Goal: Task Accomplishment & Management: Use online tool/utility

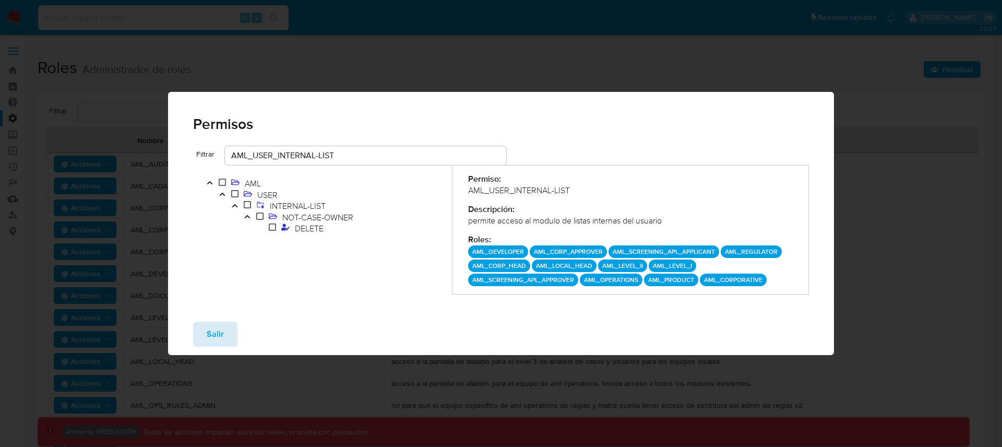
click at [213, 337] on span "Salir" at bounding box center [215, 333] width 17 height 23
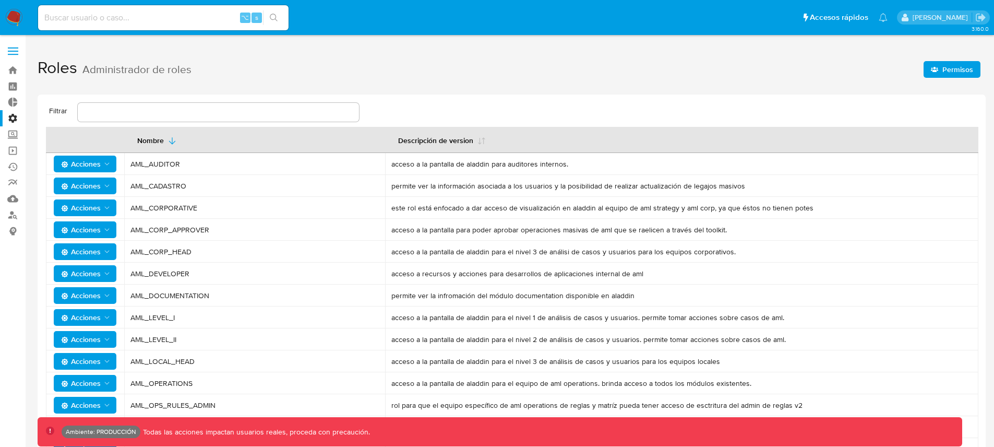
click at [94, 20] on input at bounding box center [163, 18] width 250 height 14
type input "pichicampana2007"
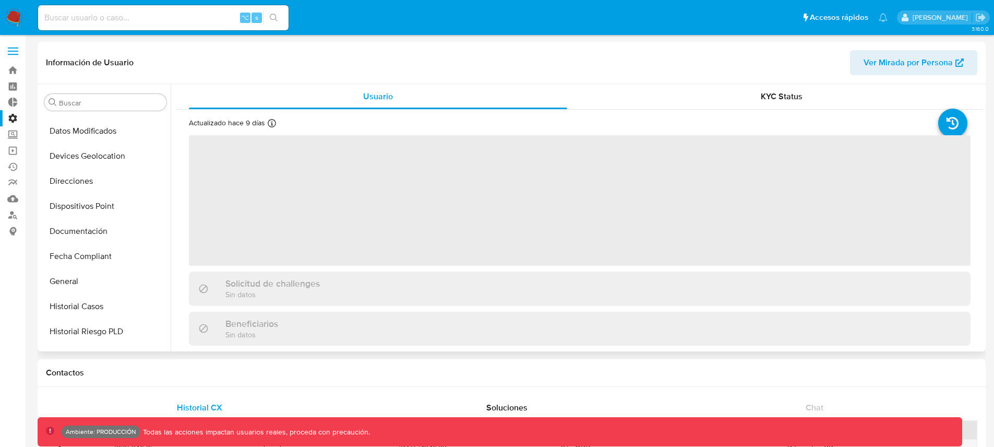
select select "10"
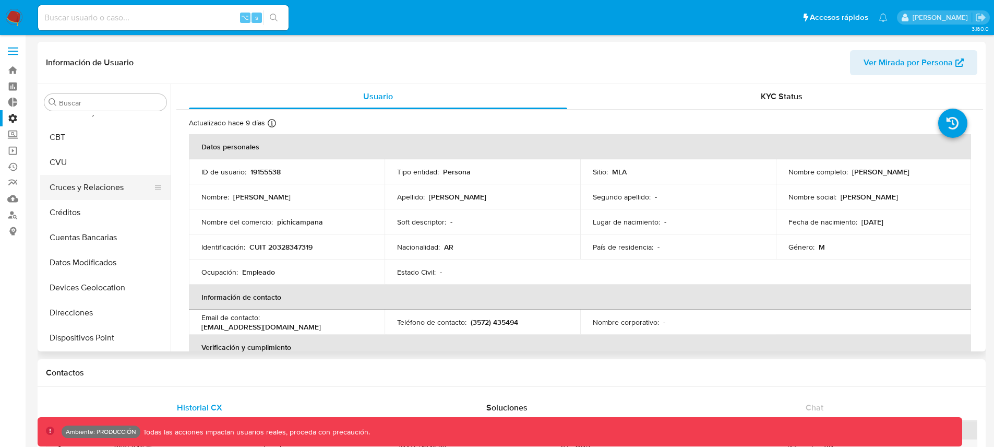
click at [87, 184] on button "Cruces y Relaciones" at bounding box center [101, 187] width 122 height 25
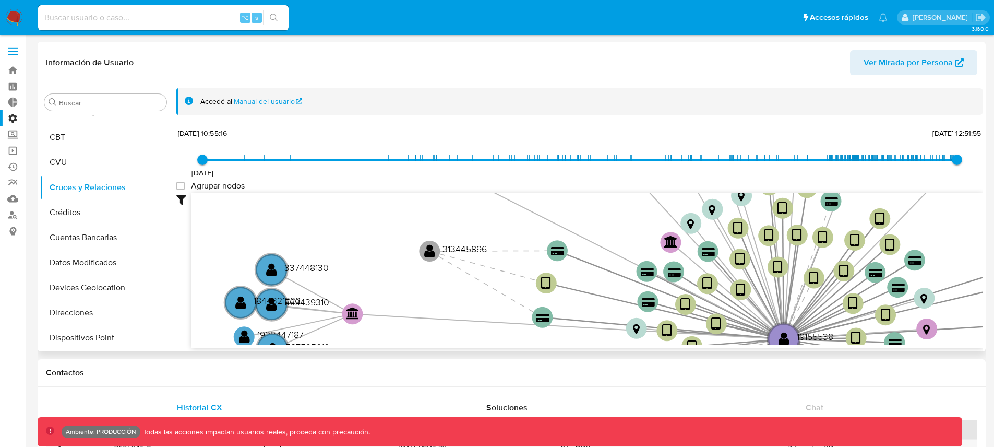
drag, startPoint x: 450, startPoint y: 244, endPoint x: 455, endPoint y: 231, distance: 13.6
click at [455, 231] on icon "device-6316af5608813b0019eb3810  user-19155538  19155538 device-67d64948b6c05…" at bounding box center [586, 268] width 791 height 151
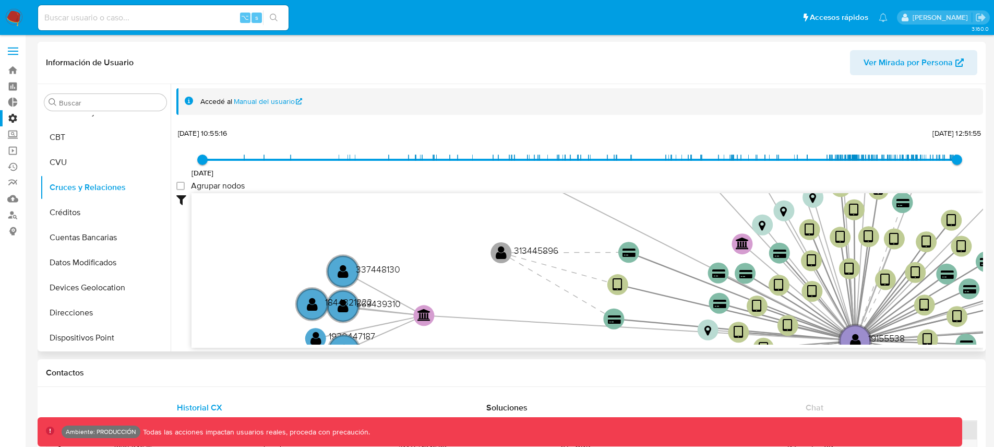
drag, startPoint x: 451, startPoint y: 237, endPoint x: 523, endPoint y: 238, distance: 71.5
click at [523, 238] on icon "device-6316af5608813b0019eb3810  user-19155538  19155538 device-67d64948b6c05…" at bounding box center [586, 268] width 791 height 151
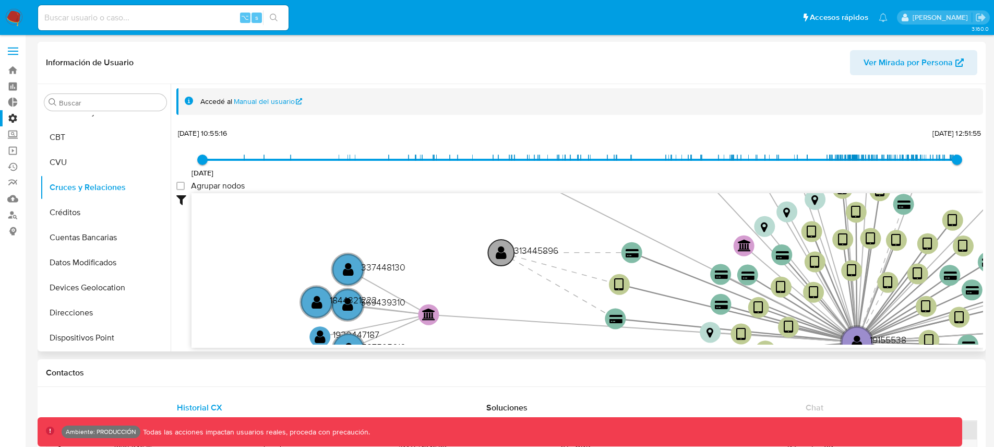
click at [498, 251] on text "" at bounding box center [501, 252] width 11 height 15
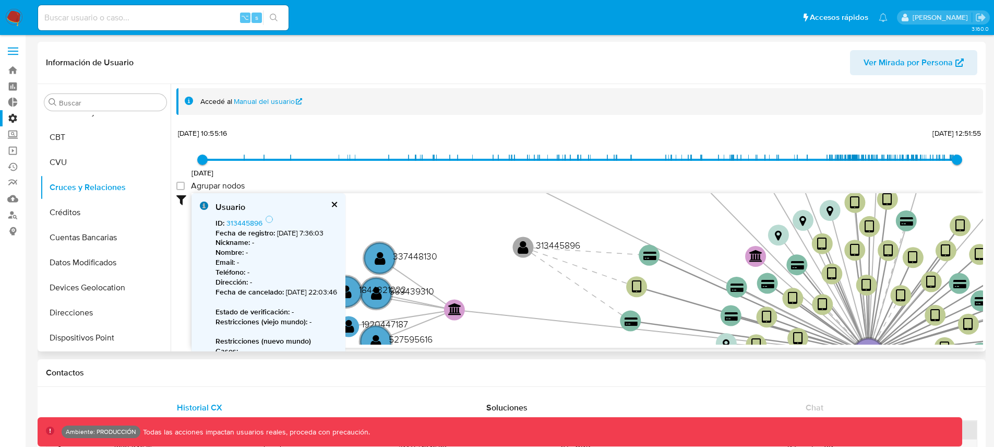
drag, startPoint x: 539, startPoint y: 268, endPoint x: 473, endPoint y: 231, distance: 76.1
click at [473, 231] on icon "device-6316af5608813b0019eb3810  user-19155538  19155538 device-67d64948b6c05…" at bounding box center [586, 268] width 791 height 151
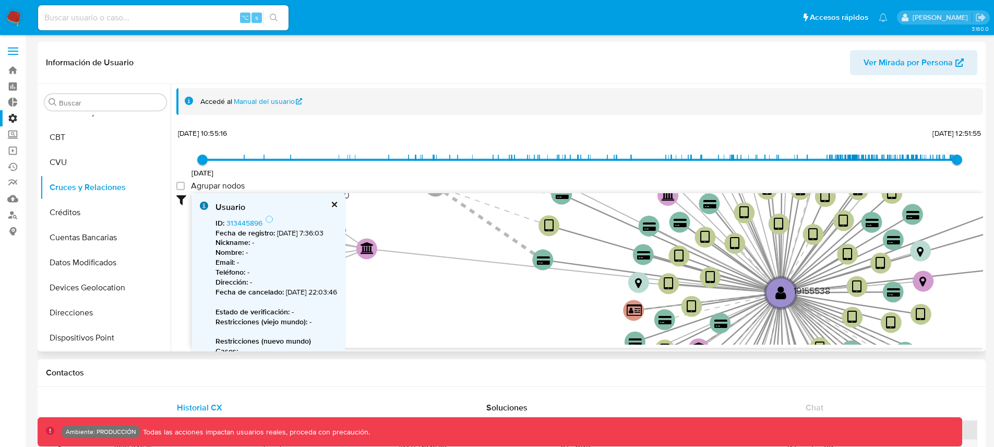
drag, startPoint x: 535, startPoint y: 265, endPoint x: 525, endPoint y: 246, distance: 21.0
click at [514, 241] on icon at bounding box center [488, 223] width 107 height 74
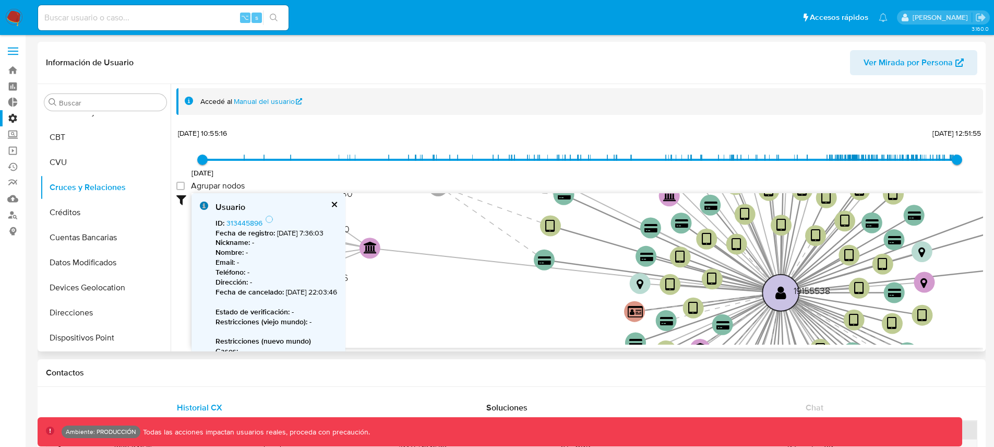
drag, startPoint x: 776, startPoint y: 284, endPoint x: 655, endPoint y: 241, distance: 128.9
click at [762, 274] on circle at bounding box center [780, 292] width 37 height 37
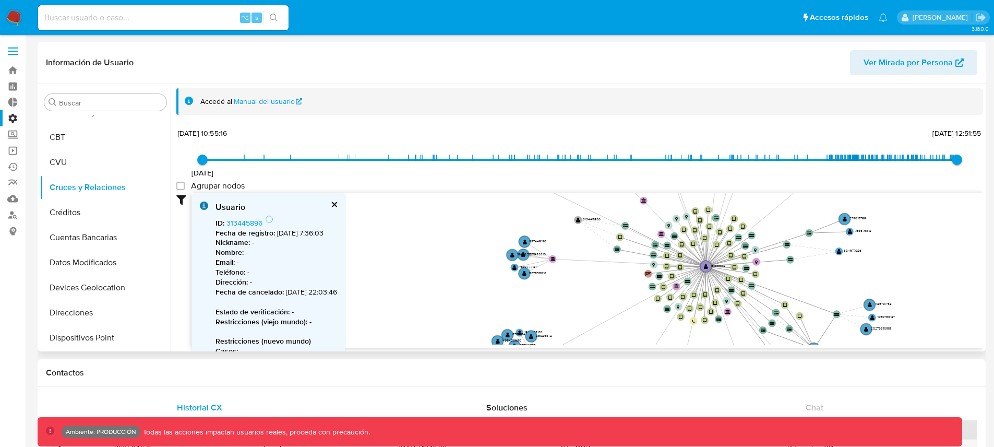
drag, startPoint x: 580, startPoint y: 242, endPoint x: 584, endPoint y: 247, distance: 7.0
click at [584, 247] on icon "device-6316af5608813b0019eb3810  user-19155538  19155538 device-67d64948b6c05…" at bounding box center [586, 268] width 791 height 151
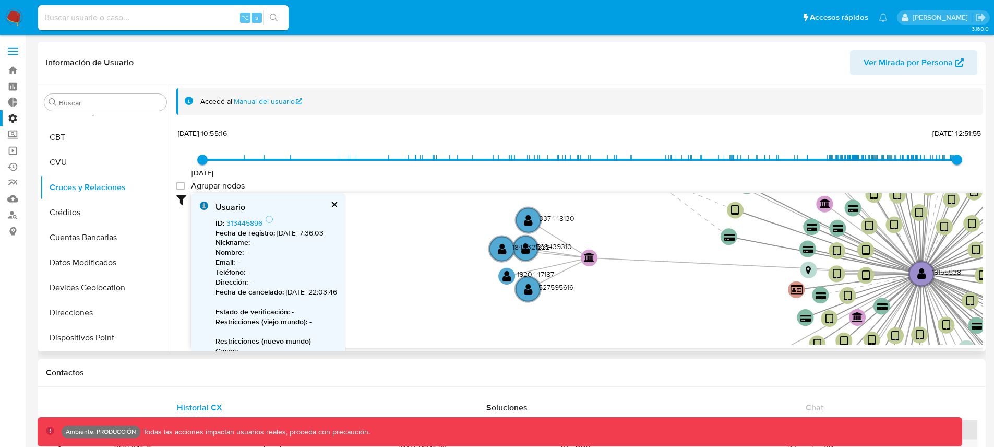
drag, startPoint x: 542, startPoint y: 246, endPoint x: 630, endPoint y: 236, distance: 88.2
click at [630, 236] on icon "device-6316af5608813b0019eb3810  user-19155538  19155538 device-67d64948b6c05…" at bounding box center [586, 268] width 791 height 151
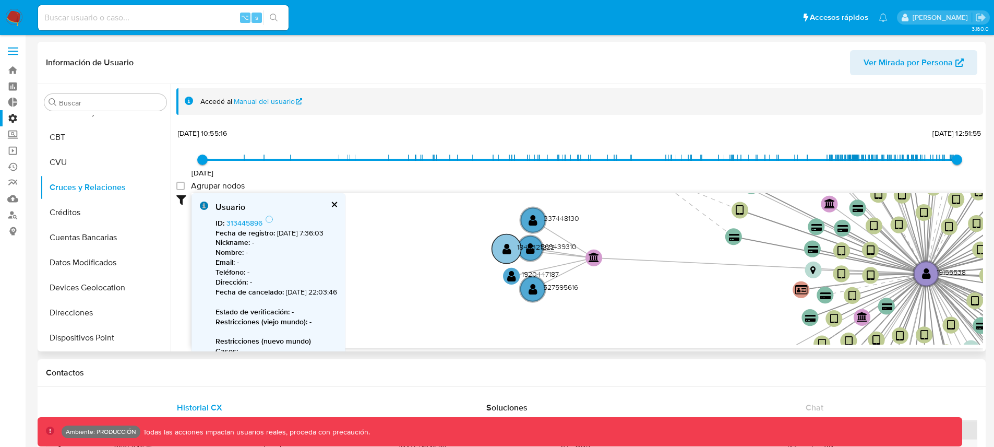
click at [530, 247] on text "1844321222" at bounding box center [536, 247] width 38 height 10
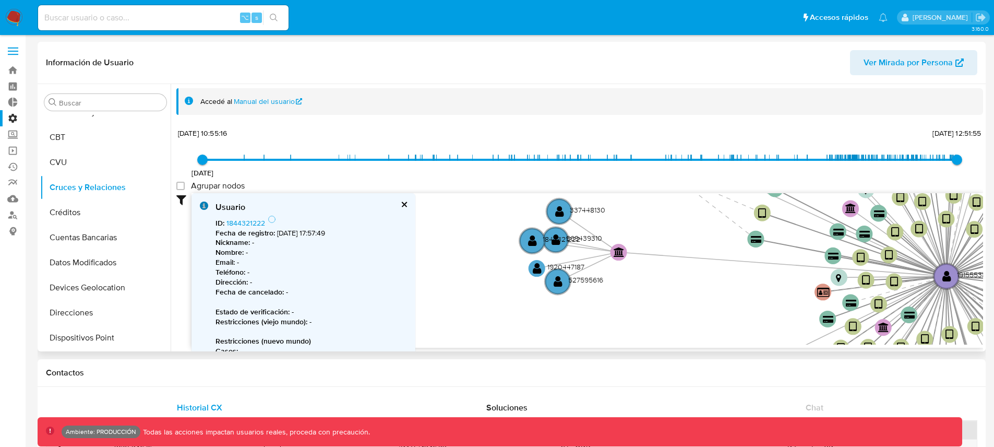
click at [403, 207] on button "cerrar" at bounding box center [403, 204] width 7 height 7
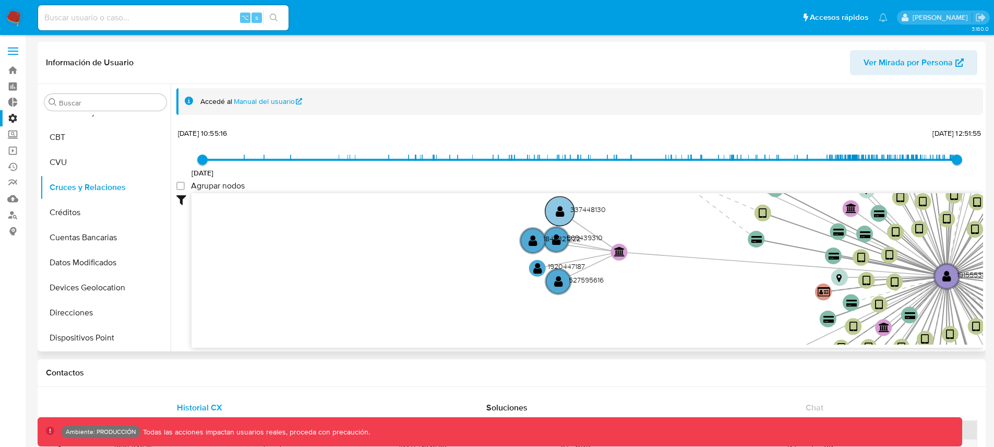
click at [562, 209] on text "" at bounding box center [560, 211] width 9 height 12
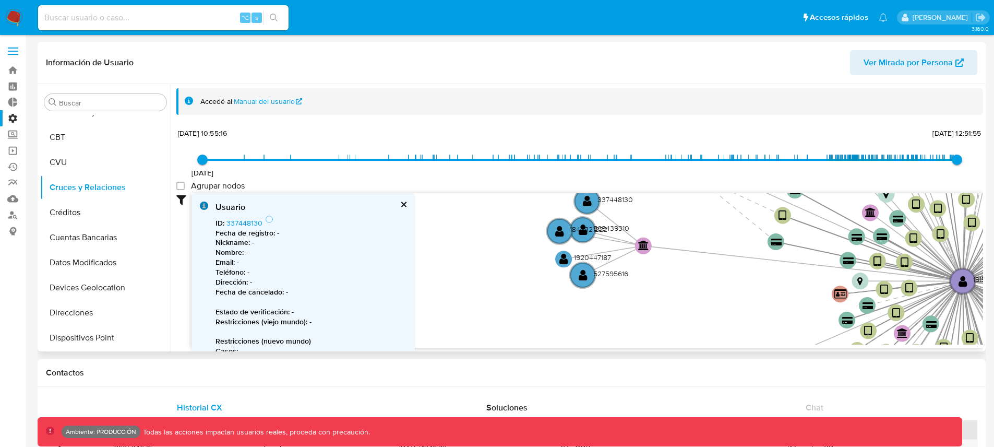
click at [400, 205] on button "cerrar" at bounding box center [403, 204] width 7 height 7
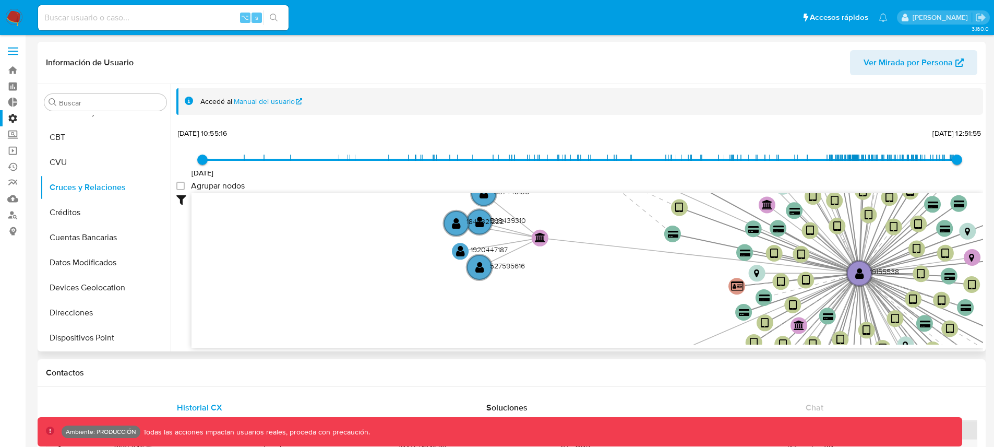
drag, startPoint x: 539, startPoint y: 313, endPoint x: 439, endPoint y: 305, distance: 100.5
click at [439, 305] on icon "device-6316af5608813b0019eb3810  user-19155538  19155538 device-67d64948b6c05…" at bounding box center [586, 268] width 791 height 151
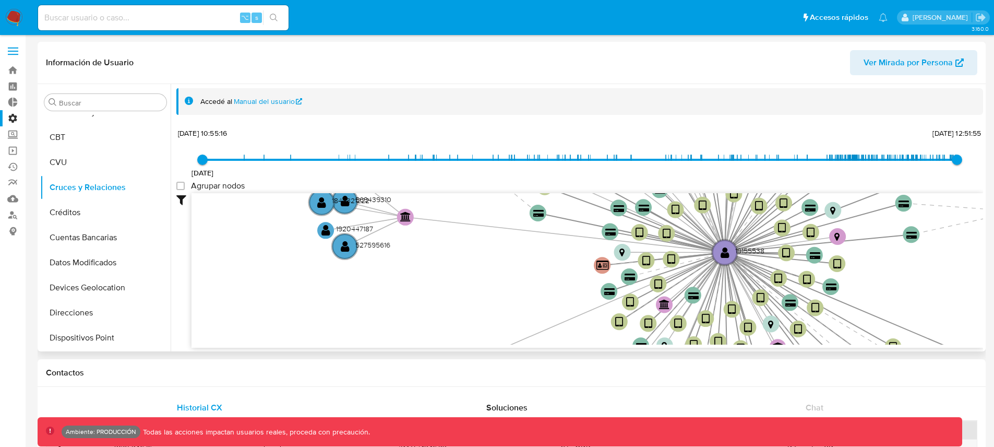
drag, startPoint x: 603, startPoint y: 319, endPoint x: 482, endPoint y: 301, distance: 122.3
click at [482, 301] on icon "device-6316af5608813b0019eb3810  user-19155538  19155538 device-67d64948b6c05…" at bounding box center [586, 268] width 791 height 151
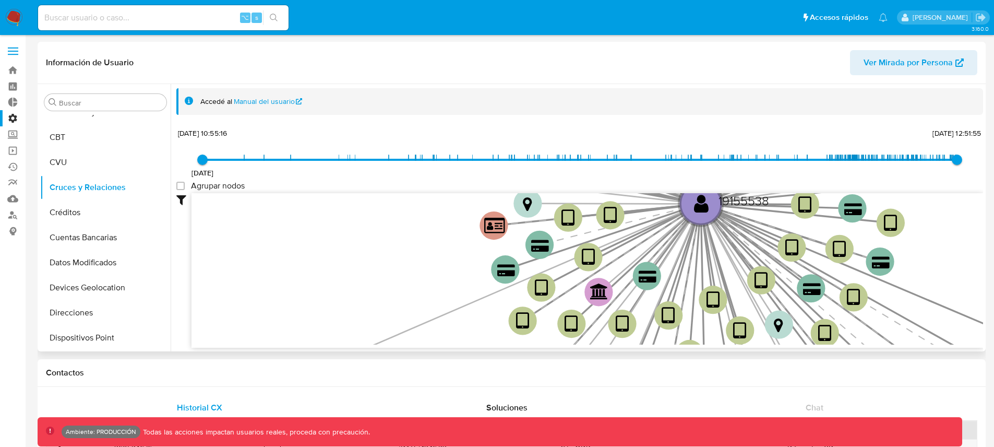
drag, startPoint x: 494, startPoint y: 291, endPoint x: 425, endPoint y: 284, distance: 68.6
click at [425, 284] on icon "device-6316af5608813b0019eb3810  user-19155538  19155538 device-67d64948b6c05…" at bounding box center [586, 268] width 791 height 151
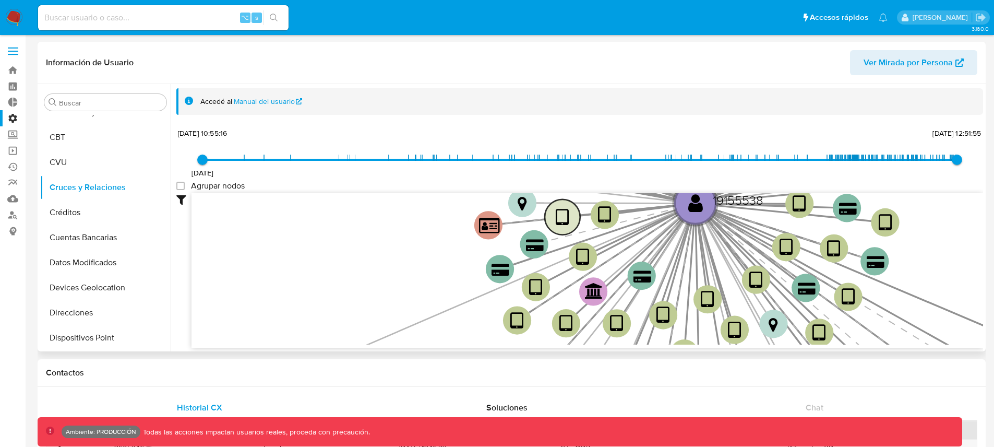
click at [563, 220] on text "" at bounding box center [562, 218] width 13 height 20
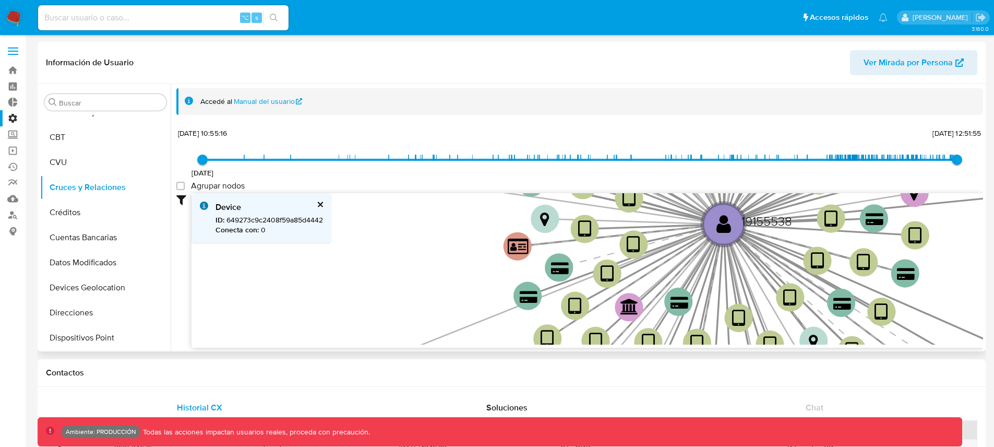
drag, startPoint x: 450, startPoint y: 246, endPoint x: 464, endPoint y: 259, distance: 19.2
click at [464, 259] on icon "device-6316af5608813b0019eb3810  user-19155538  19155538 device-67d64948b6c05…" at bounding box center [586, 268] width 791 height 151
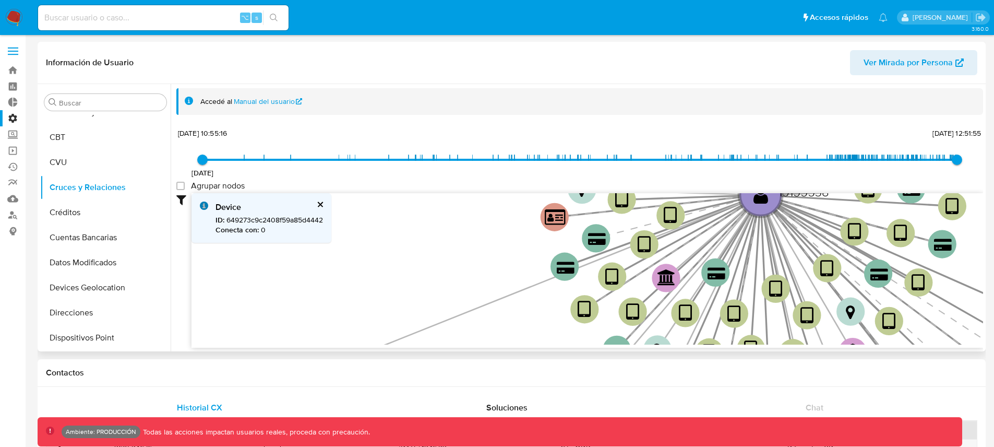
drag, startPoint x: 462, startPoint y: 261, endPoint x: 506, endPoint y: 222, distance: 59.1
click at [506, 222] on icon "device-6316af5608813b0019eb3810  user-19155538  19155538 device-67d64948b6c05…" at bounding box center [586, 268] width 791 height 151
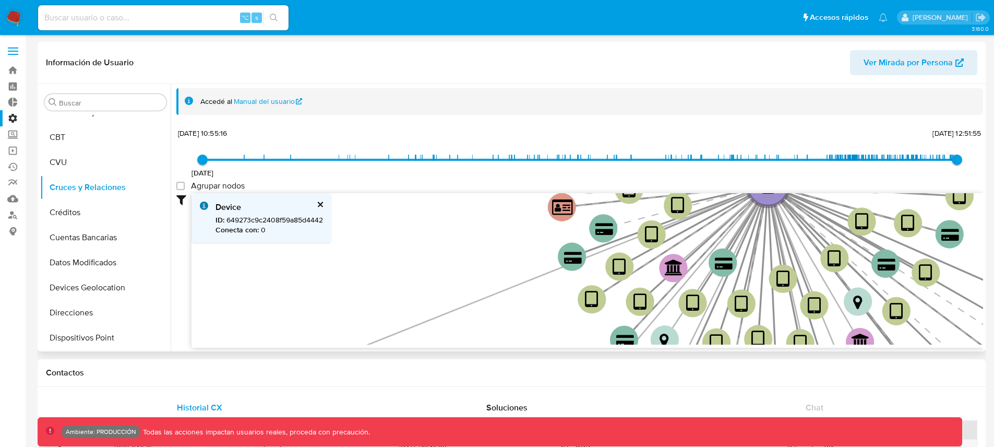
drag, startPoint x: 496, startPoint y: 234, endPoint x: 519, endPoint y: 281, distance: 52.3
click at [522, 282] on icon "device-6316af5608813b0019eb3810  user-19155538  19155538 device-67d64948b6c05…" at bounding box center [586, 268] width 791 height 151
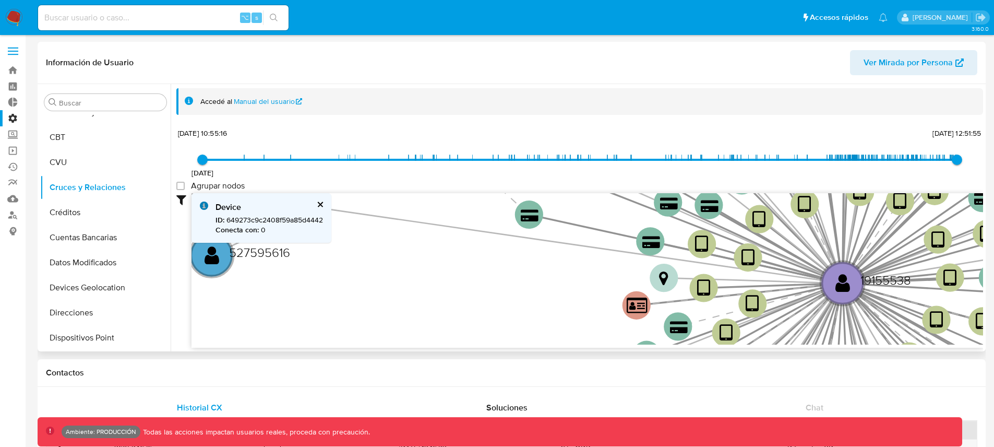
drag, startPoint x: 513, startPoint y: 264, endPoint x: 531, endPoint y: 289, distance: 30.0
click at [543, 298] on icon "device-6316af5608813b0019eb3810  user-19155538  19155538 device-67d64948b6c05…" at bounding box center [586, 268] width 791 height 151
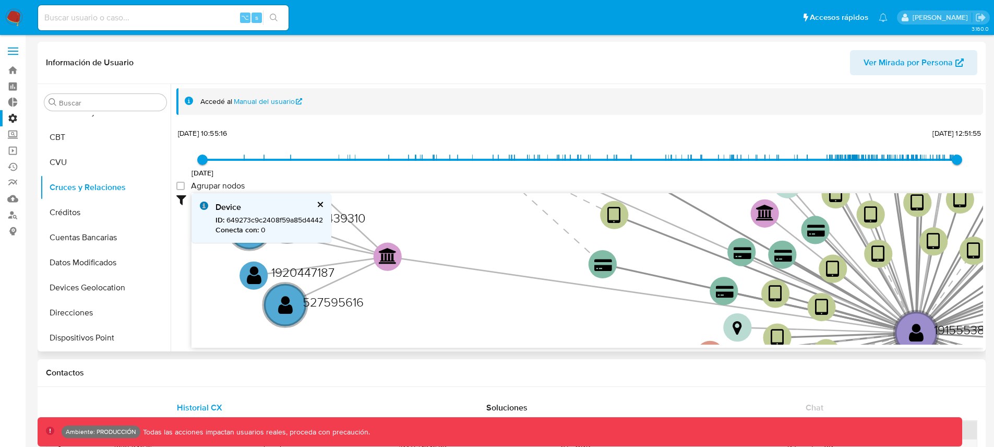
drag, startPoint x: 519, startPoint y: 277, endPoint x: 563, endPoint y: 292, distance: 46.9
click at [563, 292] on icon "device-6316af5608813b0019eb3810  user-19155538  19155538 device-67d64948b6c05…" at bounding box center [586, 268] width 791 height 151
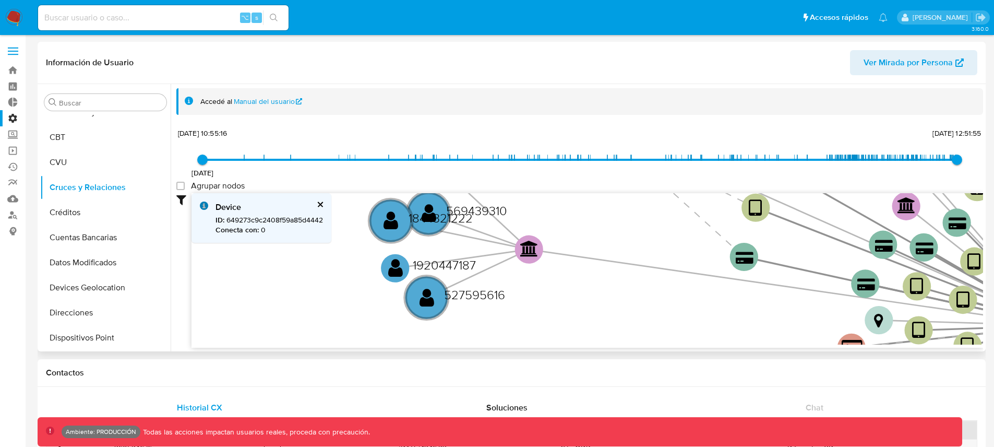
drag, startPoint x: 448, startPoint y: 284, endPoint x: 591, endPoint y: 277, distance: 142.6
click at [591, 277] on icon "device-6316af5608813b0019eb3810  user-19155538  19155538 device-67d64948b6c05…" at bounding box center [586, 268] width 791 height 151
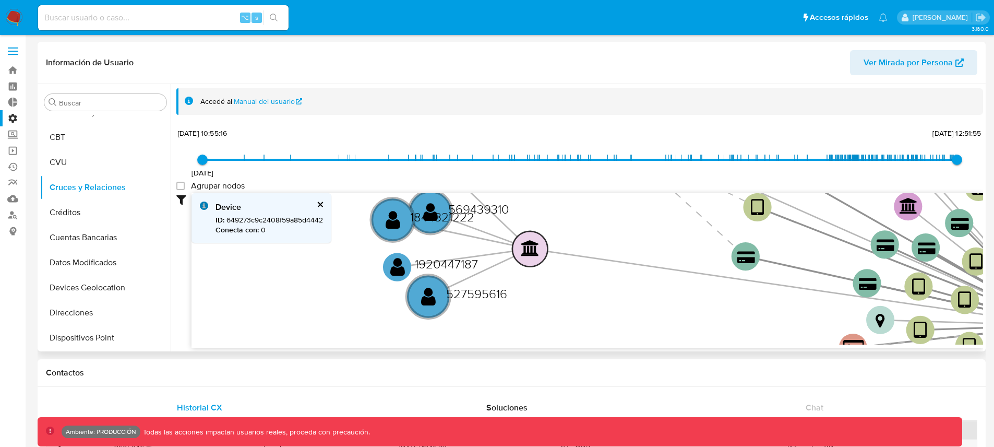
click at [536, 251] on text "" at bounding box center [530, 248] width 18 height 16
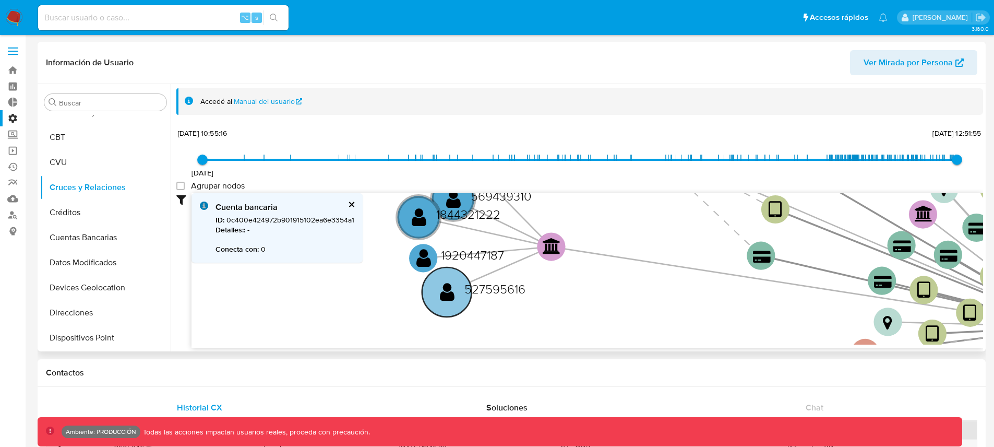
click at [454, 287] on circle at bounding box center [447, 292] width 50 height 50
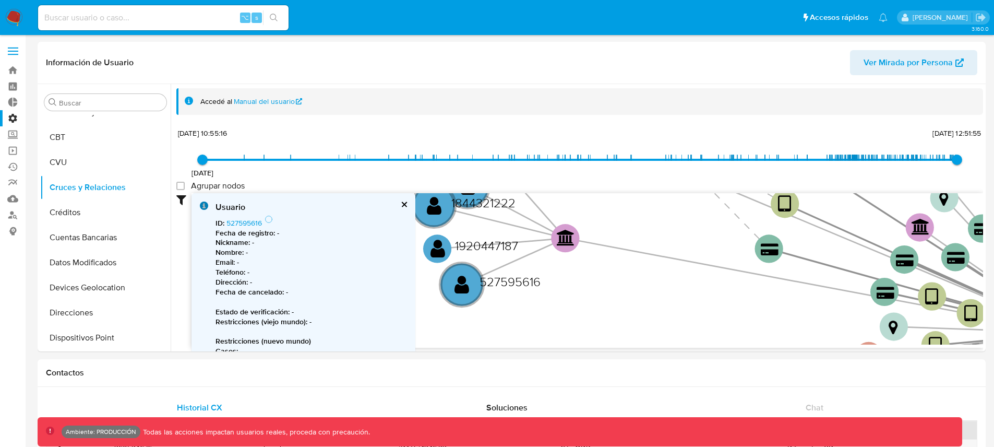
click at [8, 121] on label "Administración" at bounding box center [62, 118] width 124 height 16
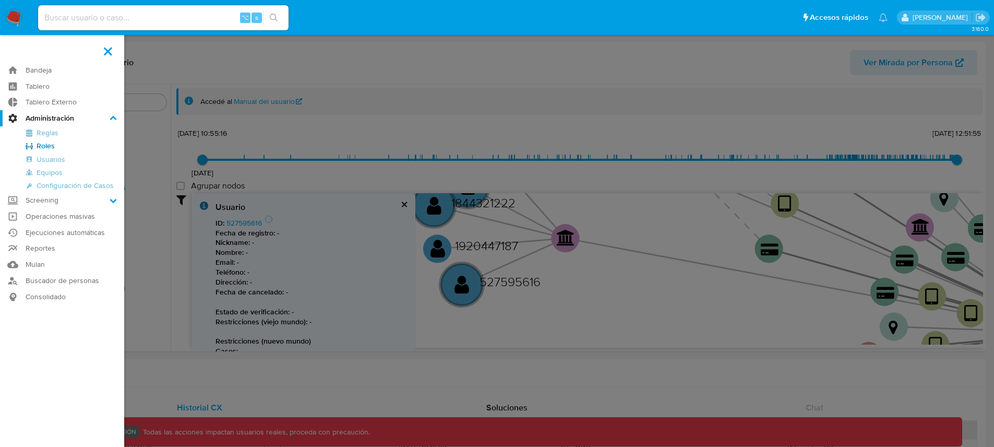
click at [0, 0] on input "Administración" at bounding box center [0, 0] width 0 height 0
click at [44, 133] on link "Reglas" at bounding box center [62, 132] width 124 height 13
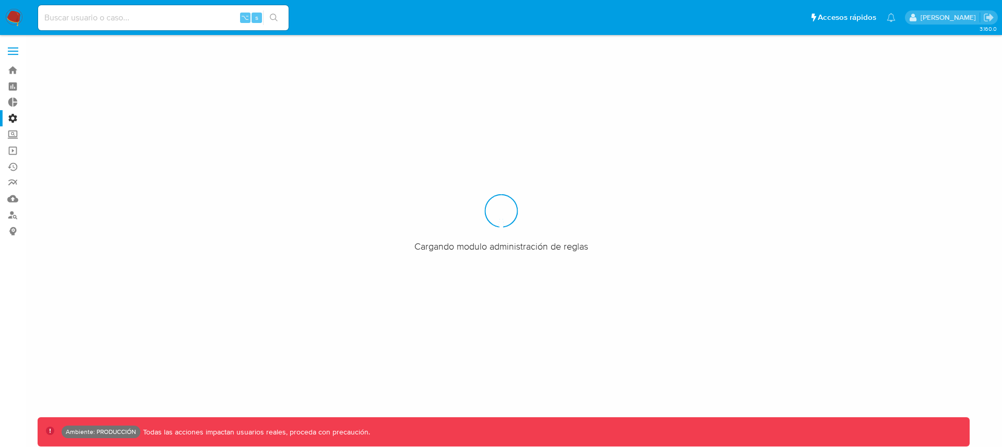
click at [13, 121] on label "Administración" at bounding box center [62, 118] width 124 height 16
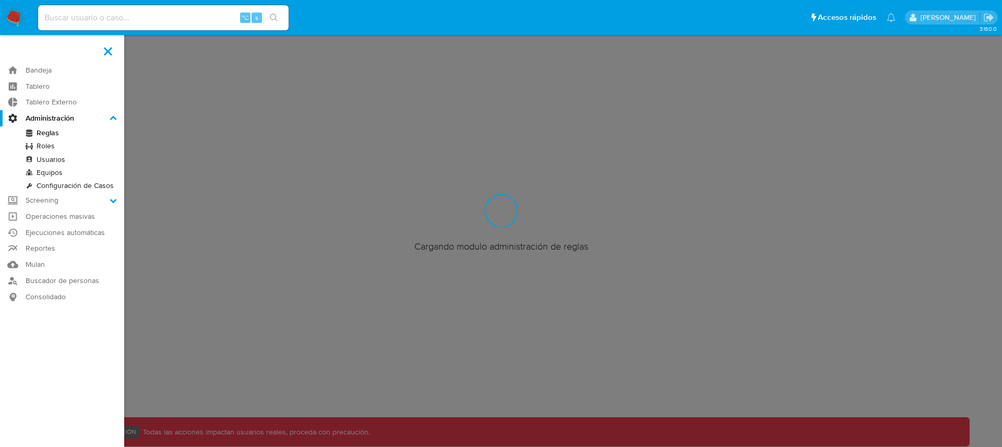
click at [0, 0] on input "Administración" at bounding box center [0, 0] width 0 height 0
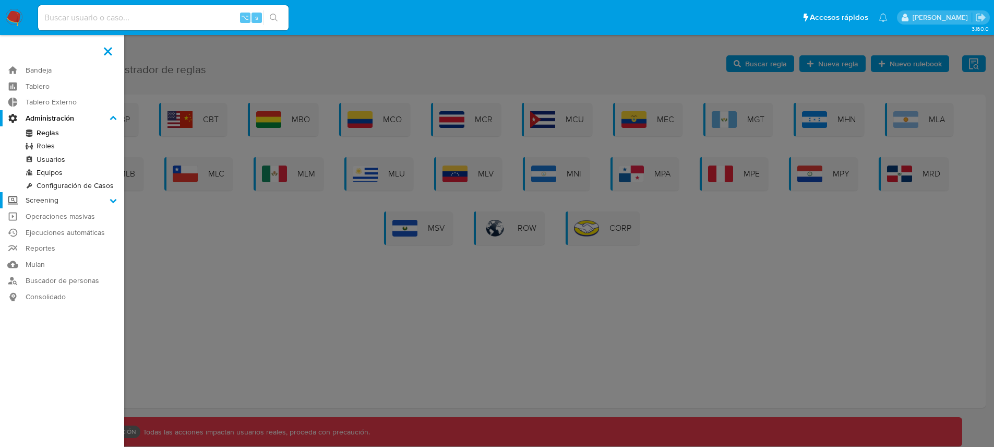
click at [58, 201] on label "Screening" at bounding box center [62, 200] width 124 height 16
click at [0, 0] on input "Screening" at bounding box center [0, 0] width 0 height 0
click at [57, 118] on label "Administración" at bounding box center [62, 118] width 124 height 16
click at [0, 0] on input "Administración" at bounding box center [0, 0] width 0 height 0
drag, startPoint x: 465, startPoint y: 56, endPoint x: 730, endPoint y: 55, distance: 265.6
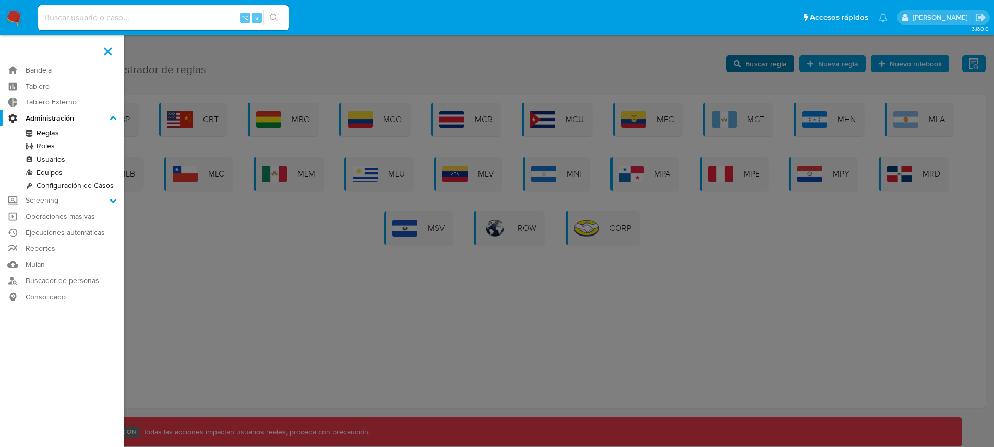
click at [470, 56] on label at bounding box center [497, 223] width 994 height 447
click at [0, 0] on input "checkbox" at bounding box center [0, 0] width 0 height 0
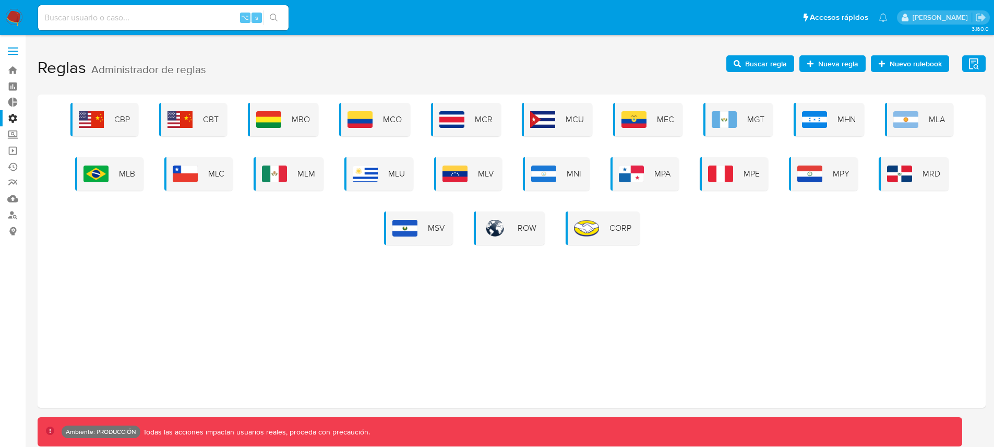
click at [754, 58] on span "Buscar regla" at bounding box center [766, 63] width 42 height 17
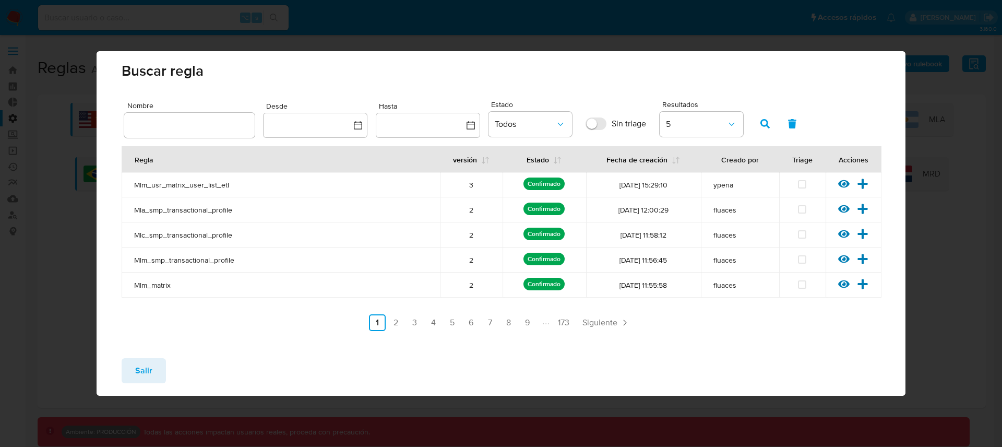
click at [199, 119] on input "text" at bounding box center [189, 125] width 130 height 14
type input "PJ_FATURAMENTO"
click at [765, 120] on icon "button" at bounding box center [764, 123] width 9 height 9
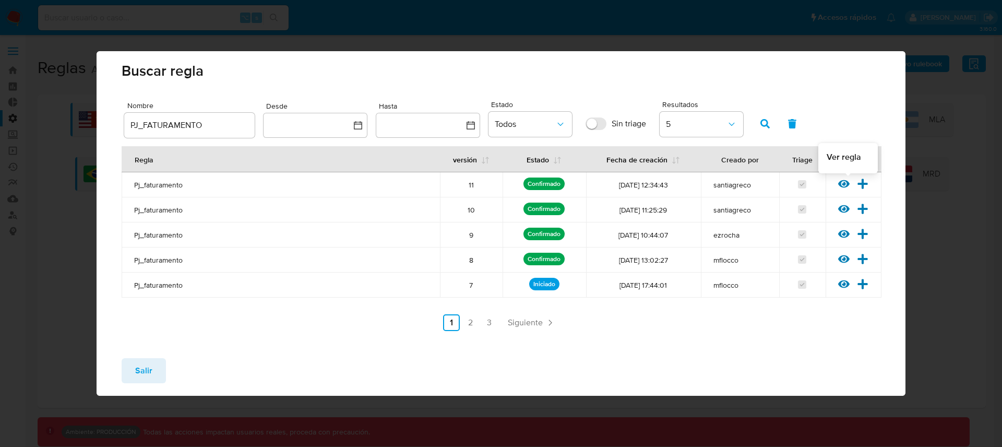
click at [844, 183] on icon at bounding box center [843, 184] width 11 height 8
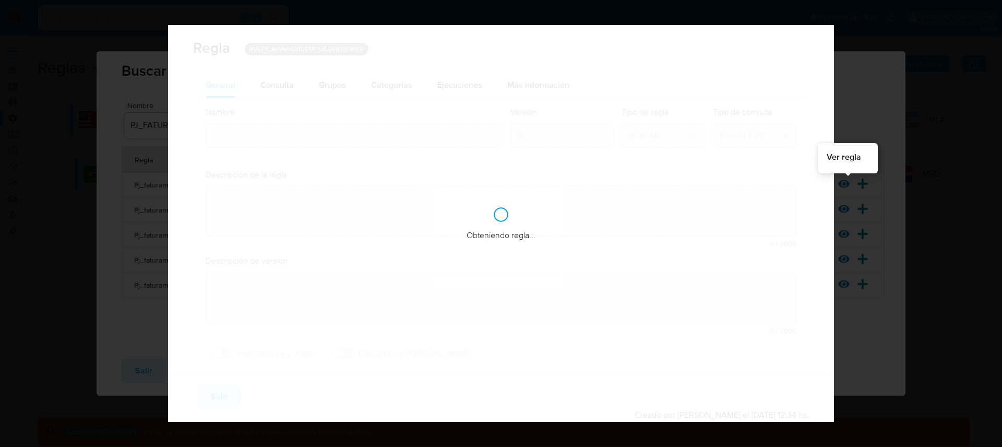
type input "Pj_faturamento"
type textarea "La regla monitorea a los usuarios personas jurídicas cuyo importe recibido supe…"
type textarea "La regla monitorea a los usuarios que realicen ventas presenciales en terminale…"
checkbox input "true"
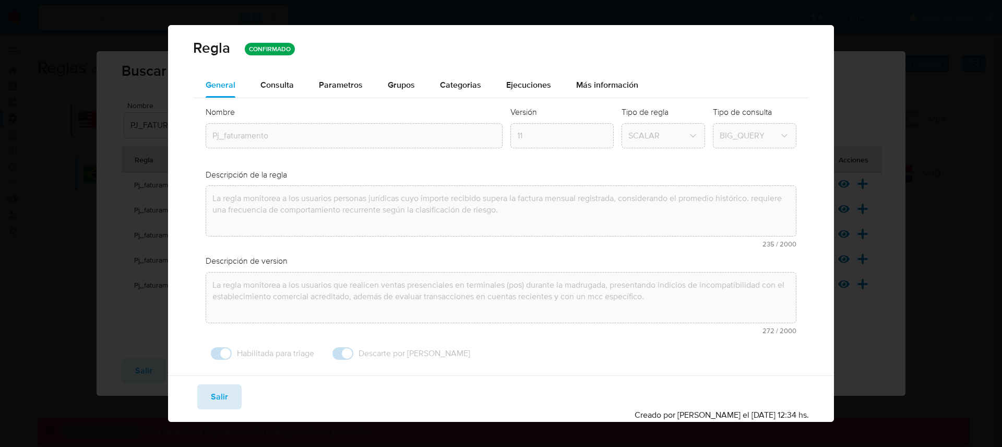
click at [205, 401] on button "Salir" at bounding box center [219, 396] width 44 height 25
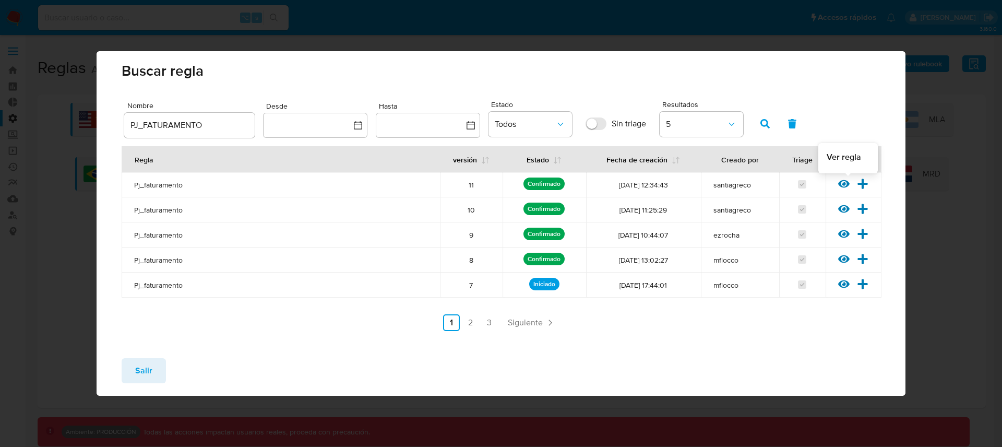
drag, startPoint x: 844, startPoint y: 184, endPoint x: 643, endPoint y: 126, distance: 208.4
click at [654, 138] on div "Nombre PJ_FATURAMENTO Desde Hasta Estado Todos Sin triage Resultados 5 Regla ve…" at bounding box center [501, 214] width 759 height 233
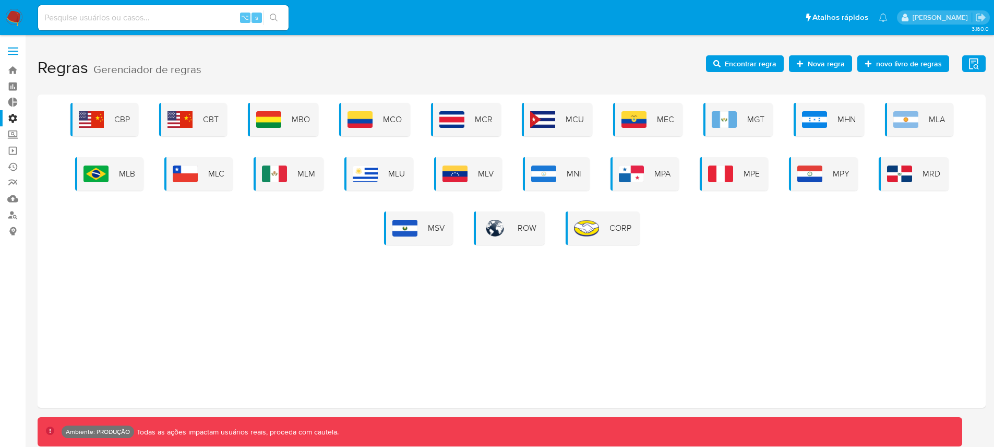
click at [761, 67] on span "Encontrar regra" at bounding box center [751, 63] width 52 height 17
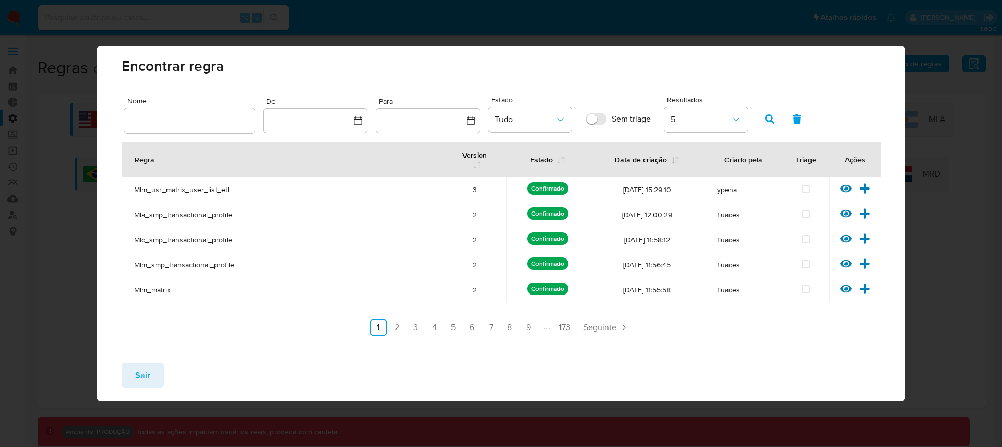
click at [200, 116] on input "text" at bounding box center [189, 121] width 130 height 14
type input "PJ_FATURAMENTO"
click at [762, 118] on button "button" at bounding box center [769, 118] width 27 height 25
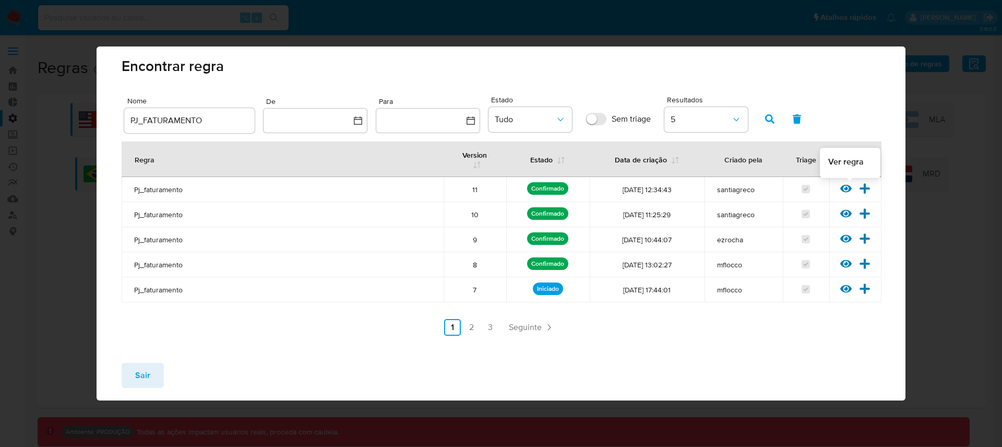
click at [843, 188] on icon at bounding box center [845, 188] width 11 height 11
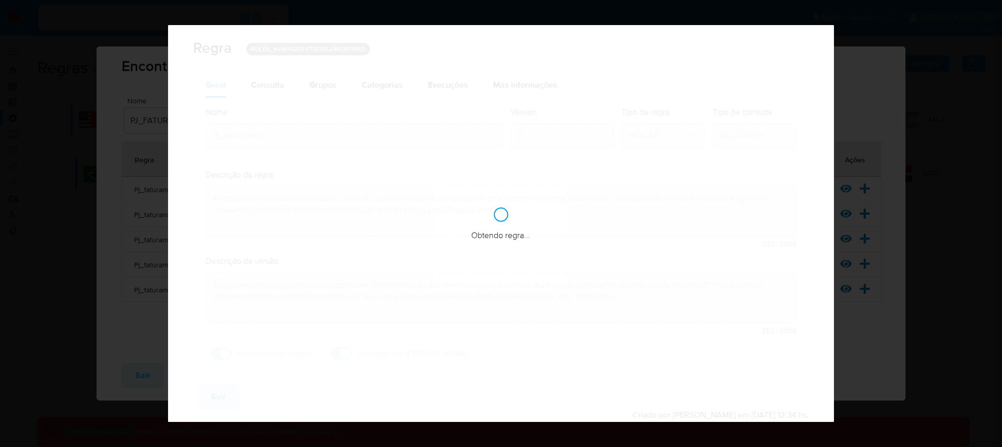
checkbox input "true"
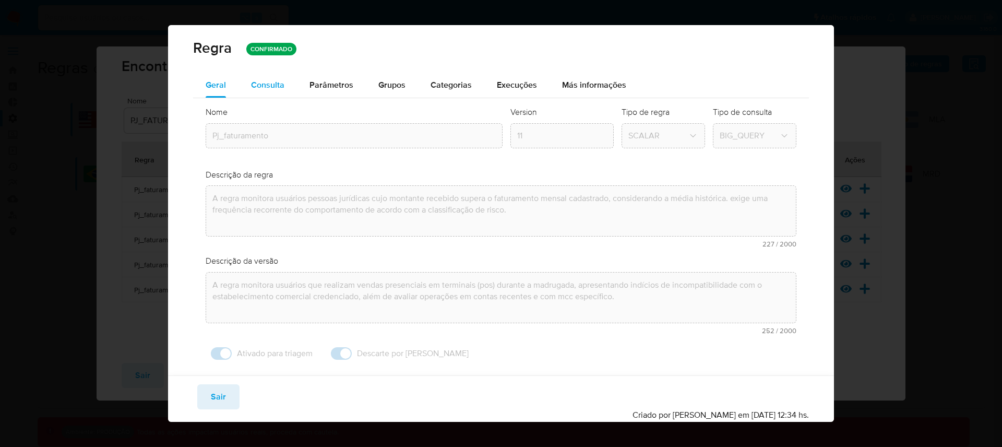
click at [280, 89] on span "Consulta" at bounding box center [267, 85] width 33 height 12
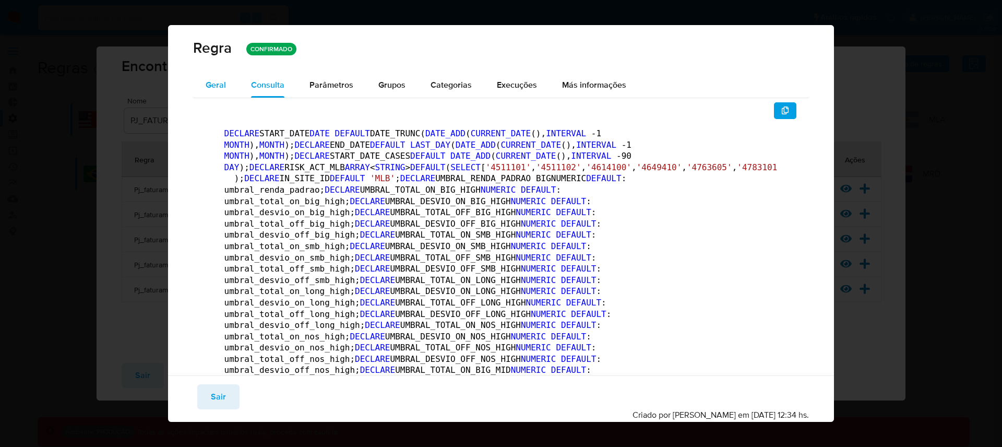
click at [220, 81] on span "Geral" at bounding box center [216, 85] width 20 height 12
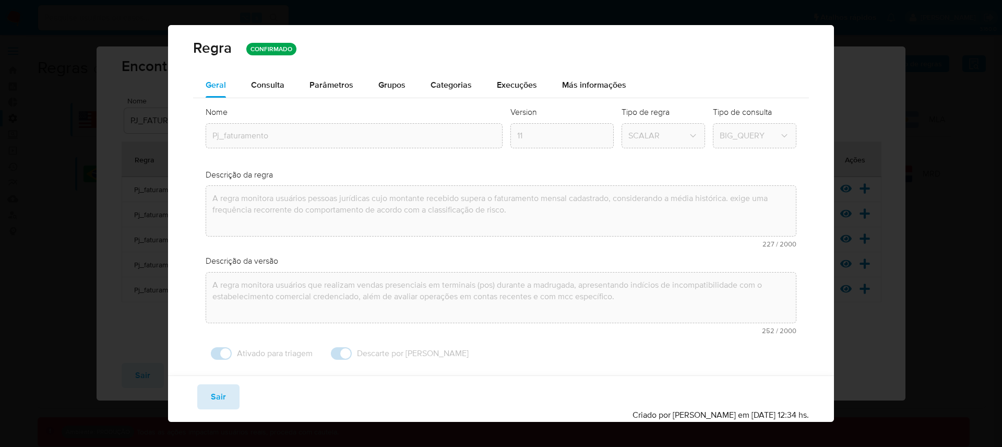
click at [221, 403] on span "Sair" at bounding box center [218, 396] width 15 height 23
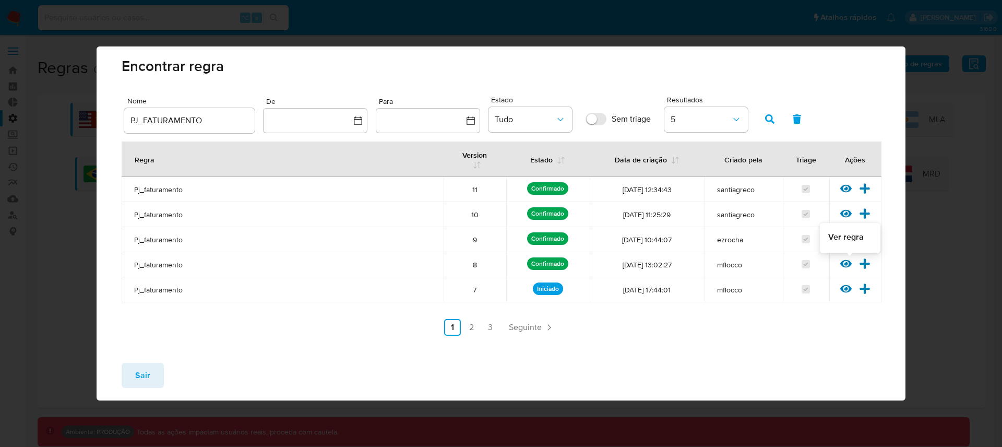
click at [849, 264] on icon at bounding box center [845, 264] width 11 height 8
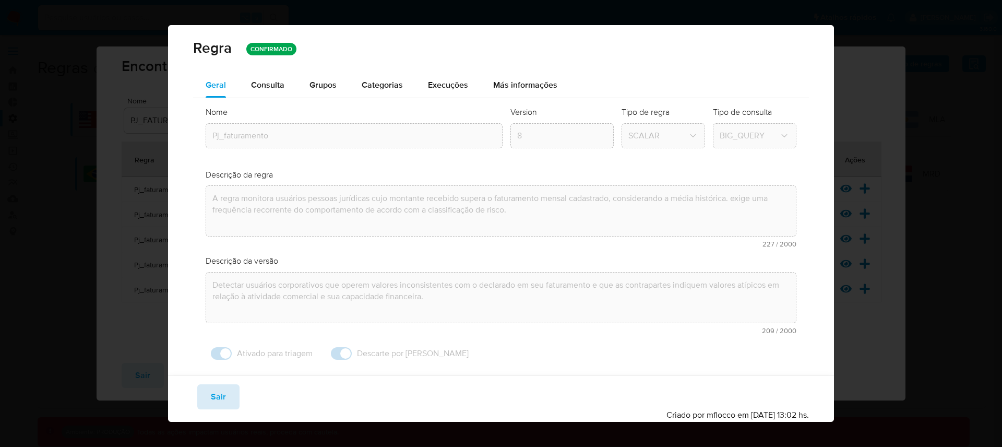
click at [221, 394] on span "Sair" at bounding box center [218, 396] width 15 height 23
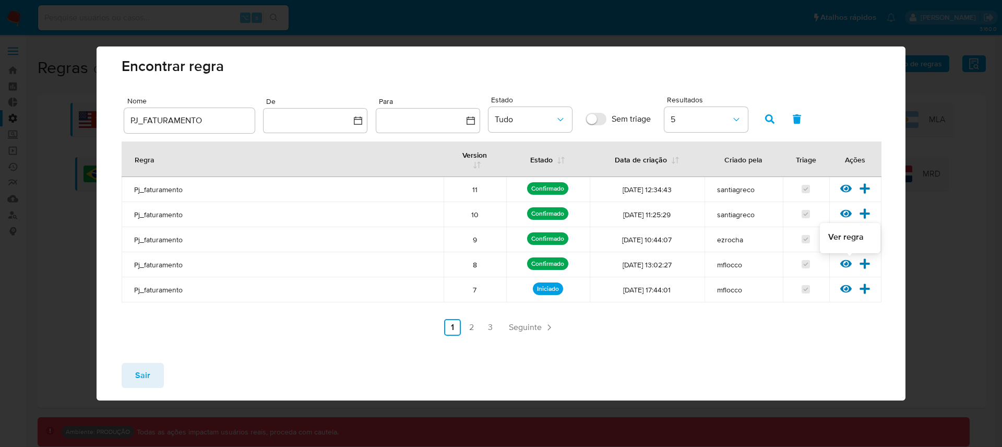
click at [849, 262] on icon at bounding box center [845, 264] width 11 height 8
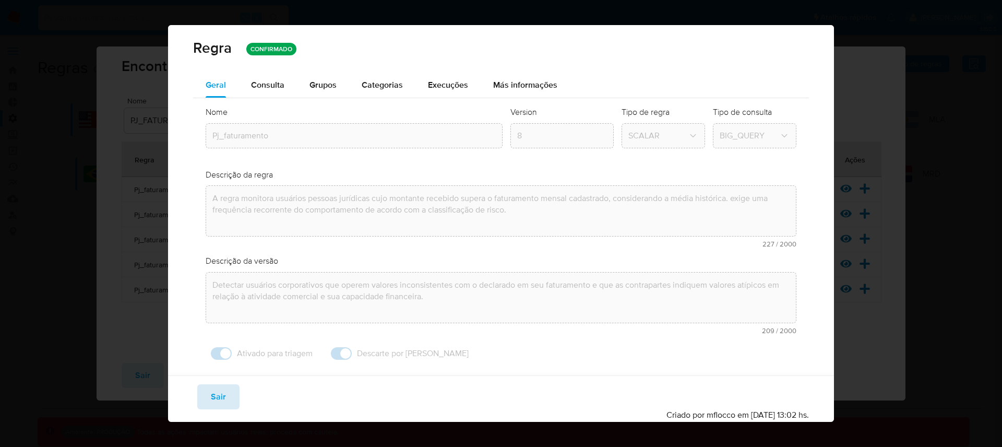
click at [232, 389] on button "Sair" at bounding box center [218, 396] width 42 height 25
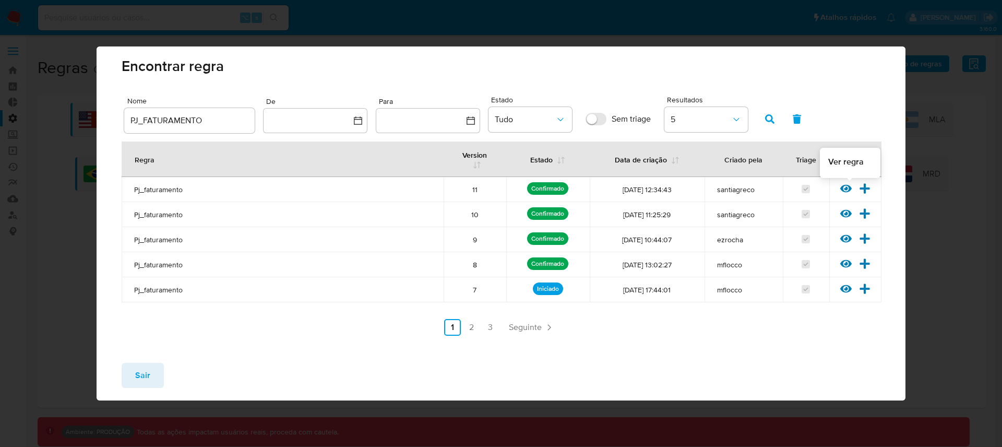
click at [845, 189] on icon at bounding box center [845, 189] width 11 height 8
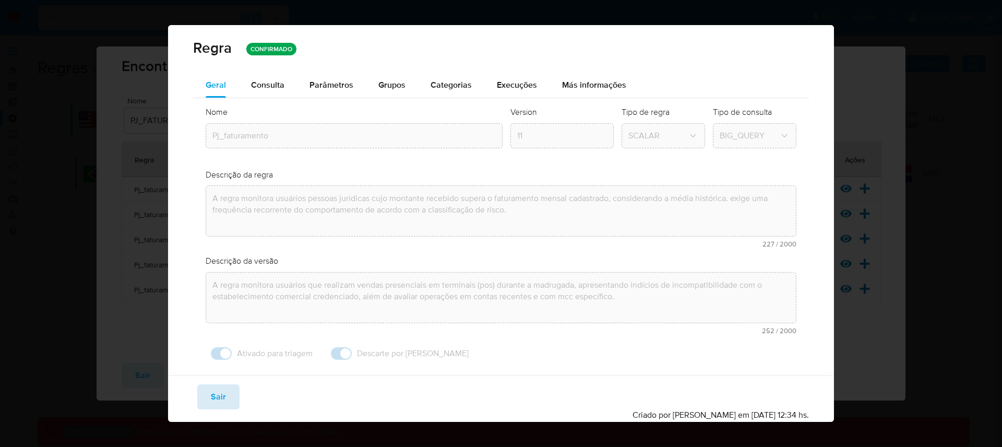
click at [222, 393] on span "Sair" at bounding box center [218, 396] width 15 height 23
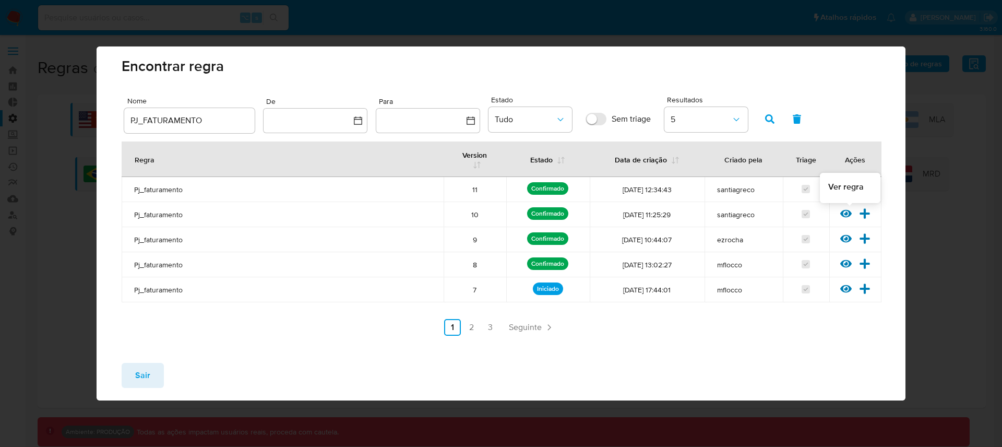
click at [845, 211] on icon at bounding box center [845, 213] width 11 height 11
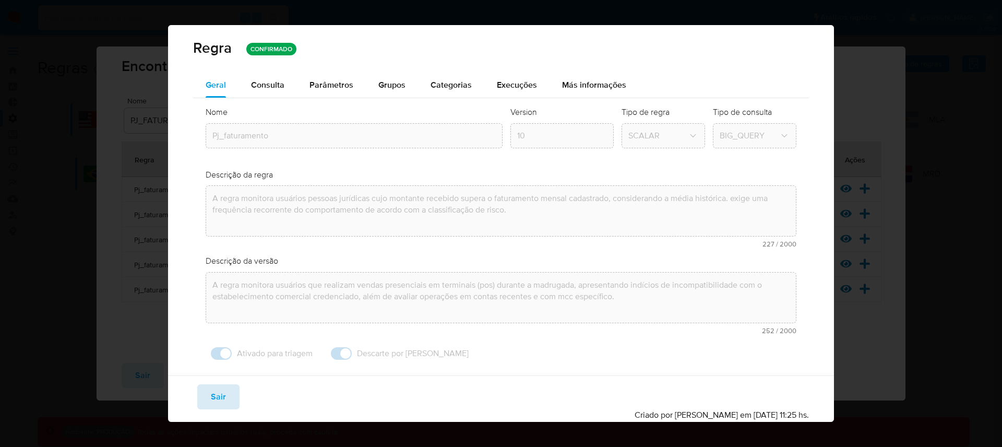
click at [227, 397] on button "Sair" at bounding box center [218, 396] width 42 height 25
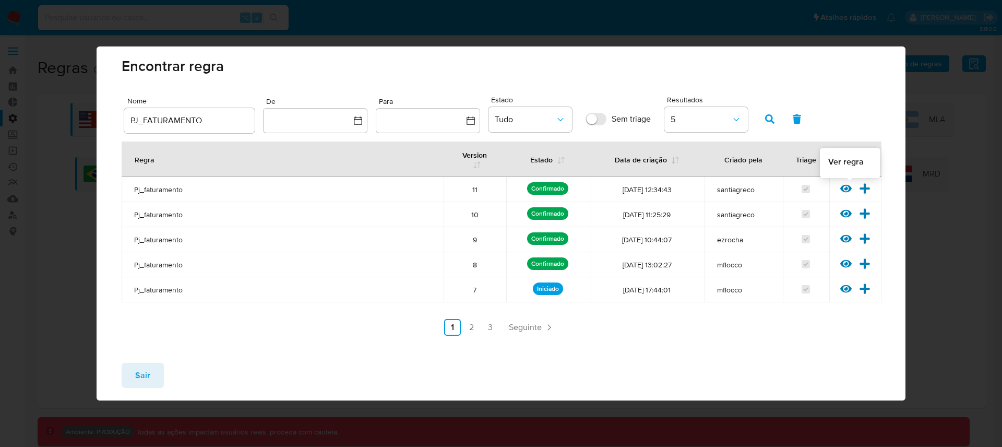
click at [846, 189] on icon at bounding box center [845, 189] width 11 height 8
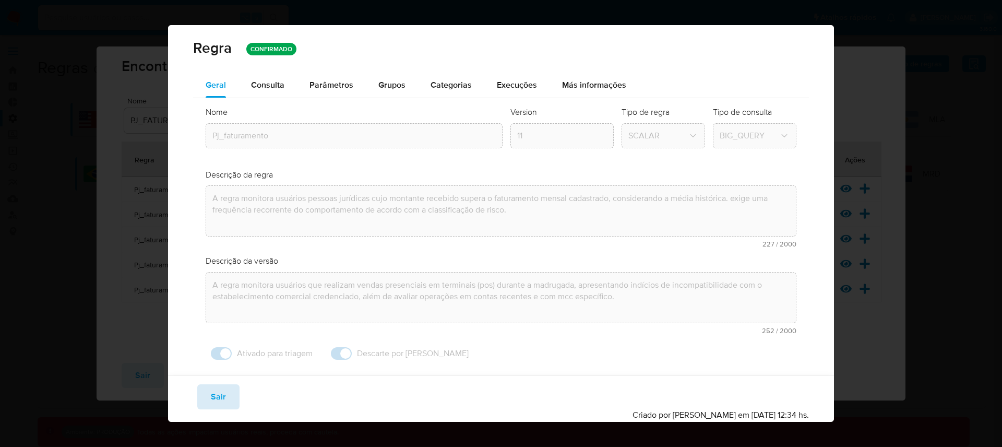
click at [225, 399] on button "Sair" at bounding box center [218, 396] width 42 height 25
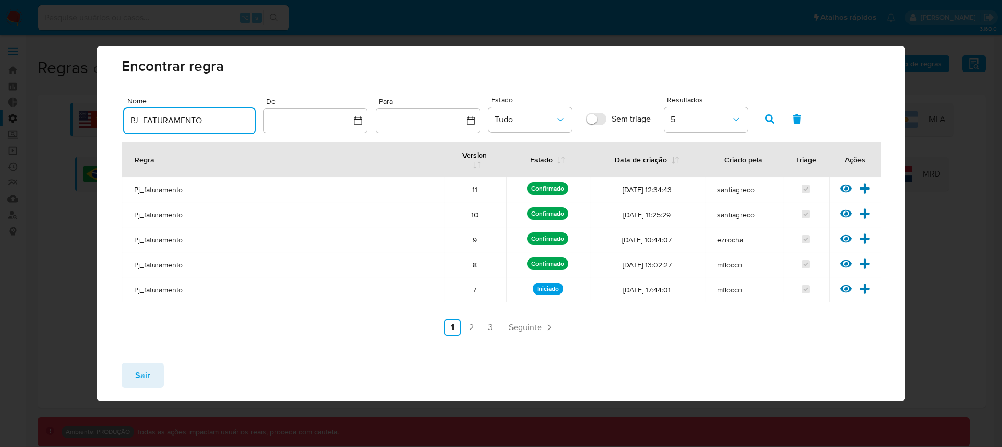
drag, startPoint x: 213, startPoint y: 123, endPoint x: 121, endPoint y: 117, distance: 93.0
click at [121, 117] on div "Nome PJ_FATURAMENTO De Para Estado Tudo Sem triage Resultados 5 Regra Version E…" at bounding box center [501, 223] width 809 height 261
